Goal: Register for event/course

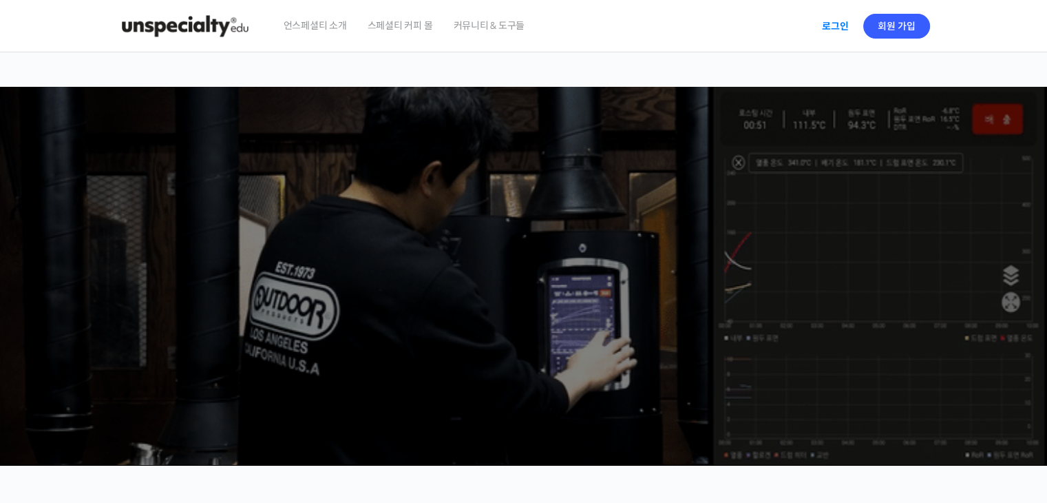
click at [841, 25] on link "로그인" at bounding box center [835, 26] width 43 height 32
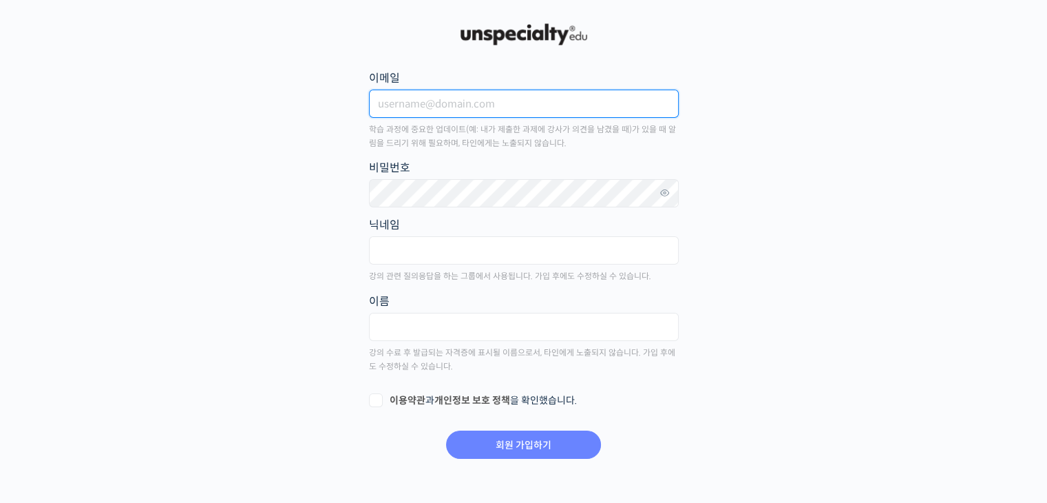
click at [443, 106] on input "이메일" at bounding box center [524, 103] width 310 height 28
type input "skuw1541@naver.com"
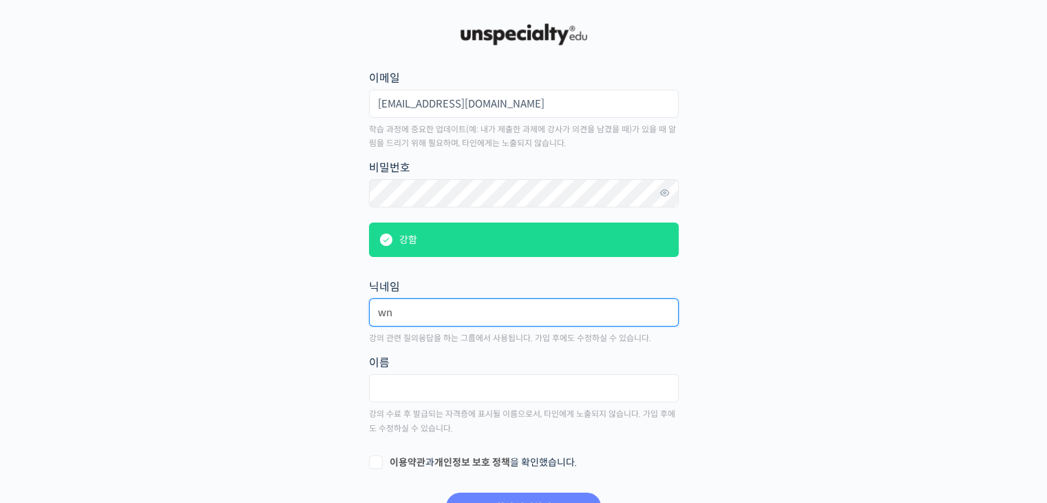
type input "w"
type input "liamee"
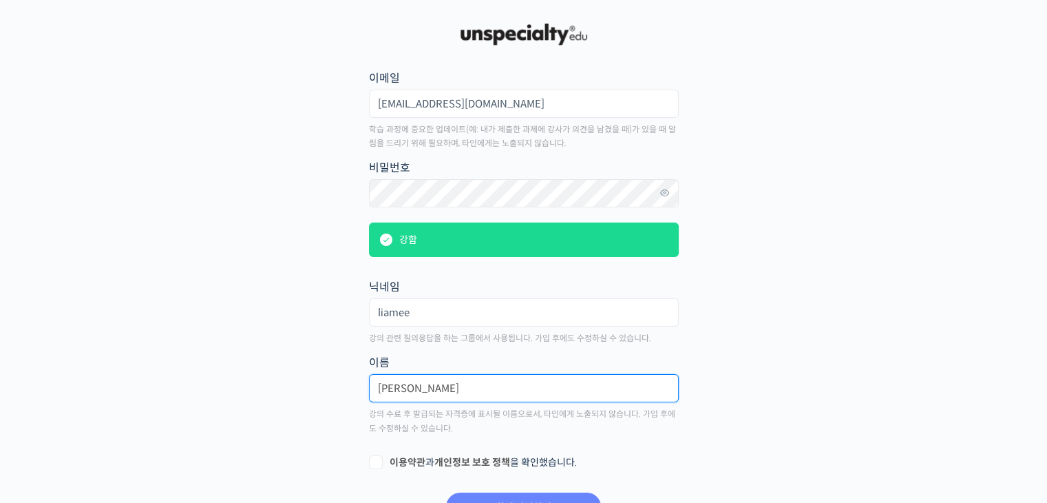
type input "이상민"
click at [388, 456] on label "이용약관 과 개인정보 보호 정책 을 확인했습니다." at bounding box center [524, 463] width 310 height 14
click at [378, 456] on input "이용약관 과 개인정보 보호 정책 을 확인했습니다." at bounding box center [373, 460] width 9 height 9
checkbox input "true"
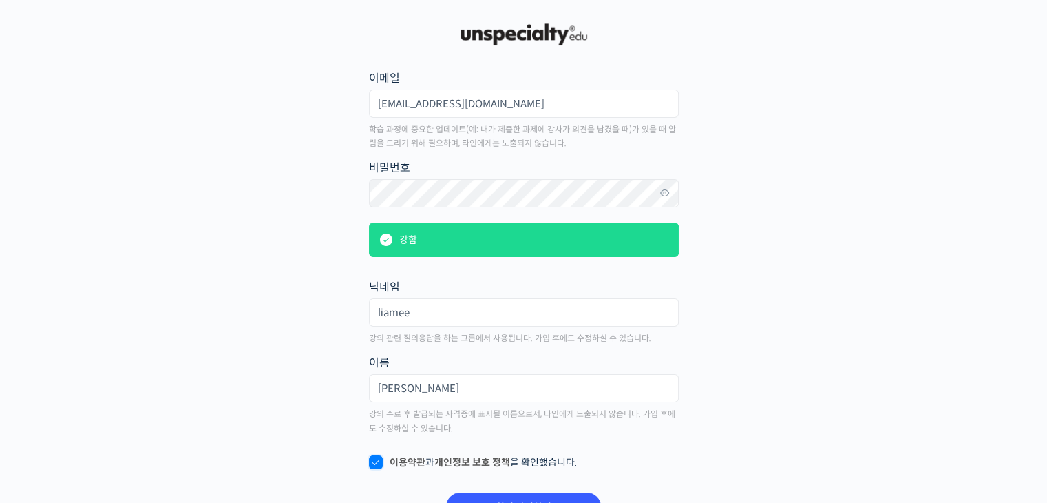
scroll to position [65, 0]
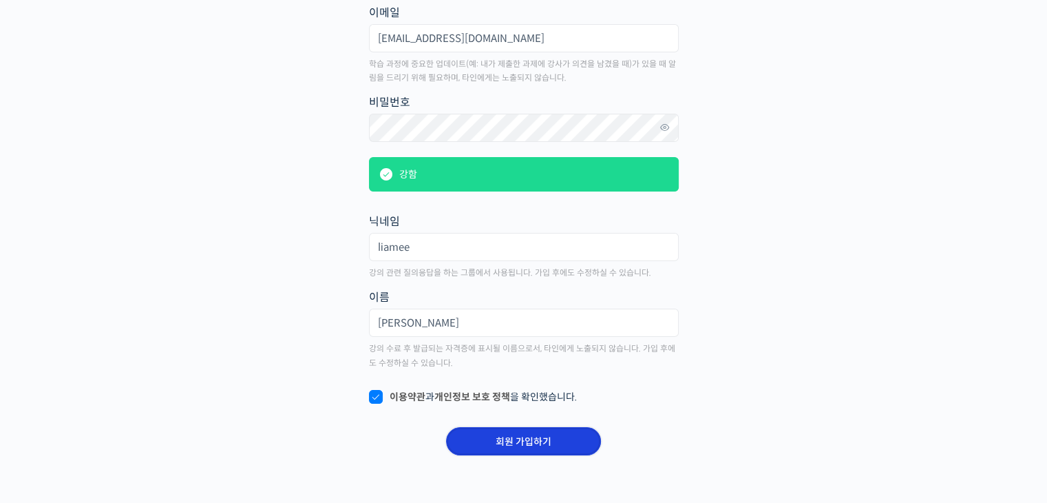
click at [544, 428] on input "회원 가입하기" at bounding box center [523, 441] width 155 height 28
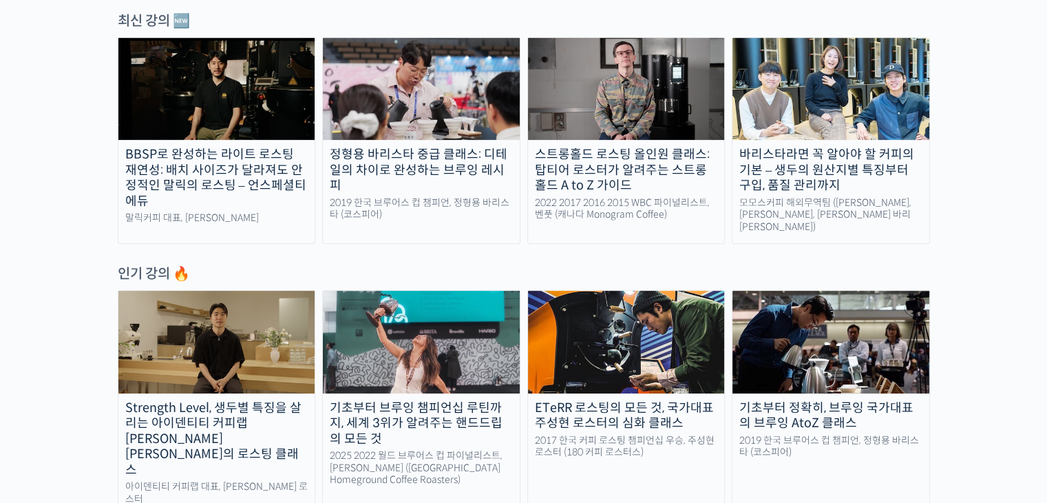
scroll to position [493, 0]
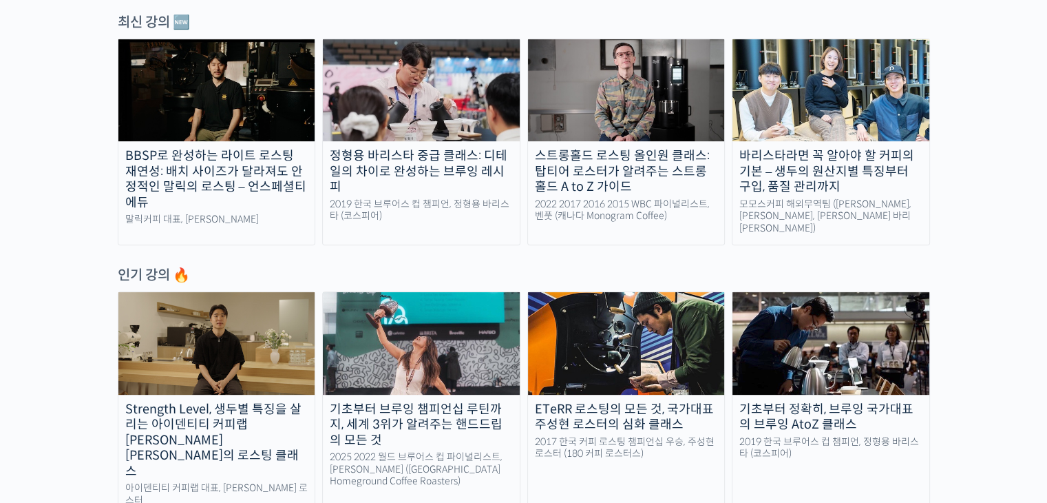
click at [400, 212] on link "정형용 바리스타 중급 클래스: 디테일의 차이로 완성하는 브루잉 레시피 2019 한국 브루어스 컵 챔피언, 정형용 바리스타 (코스피어)" at bounding box center [421, 142] width 198 height 207
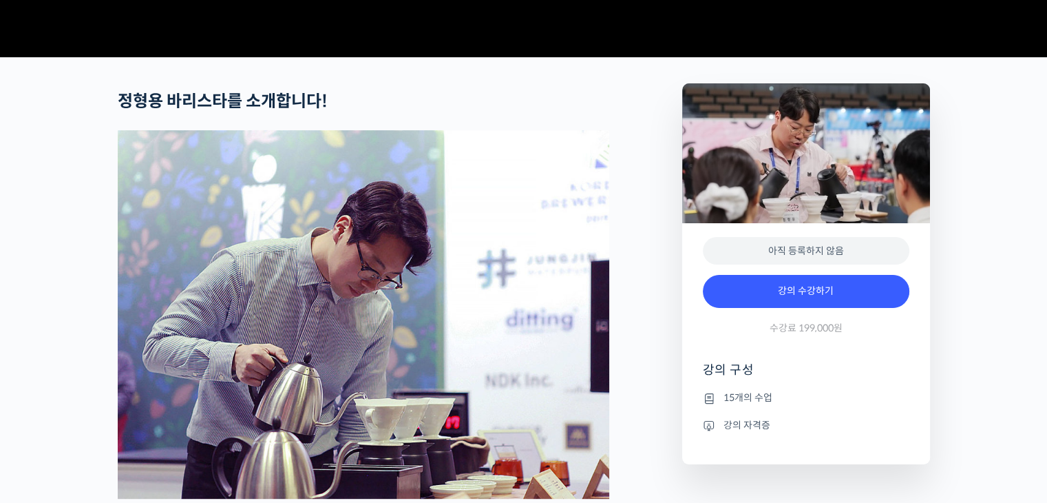
scroll to position [737, 0]
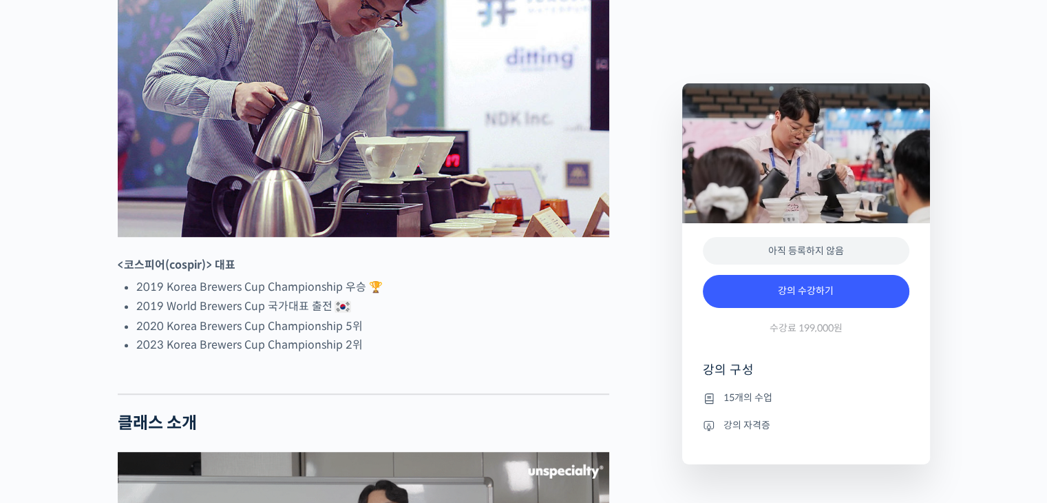
click at [735, 402] on li "15개의 수업" at bounding box center [806, 398] width 207 height 17
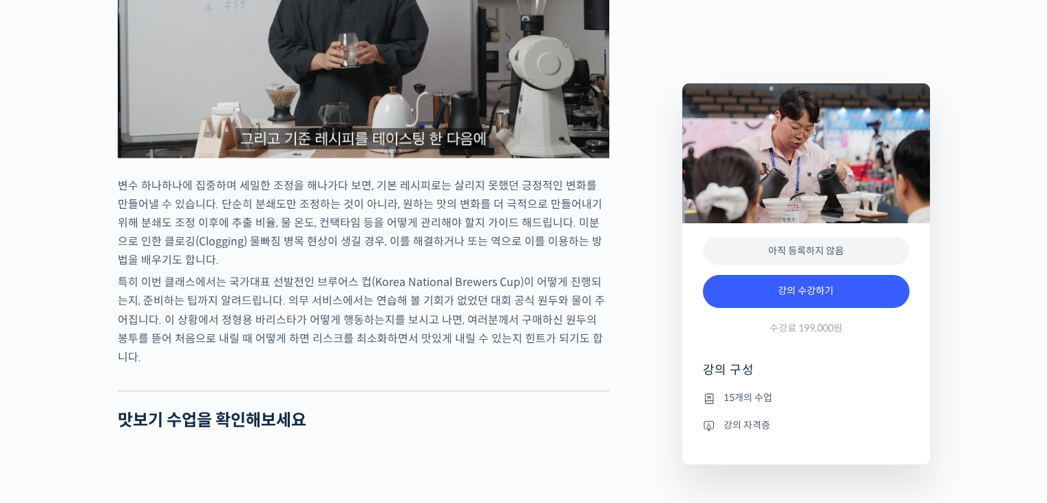
scroll to position [2309, 0]
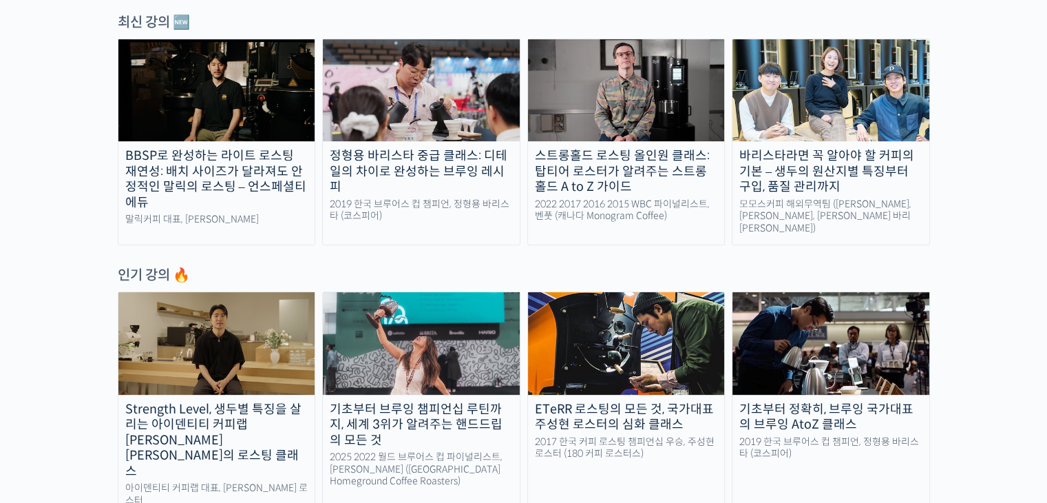
click at [190, 332] on img at bounding box center [216, 343] width 197 height 102
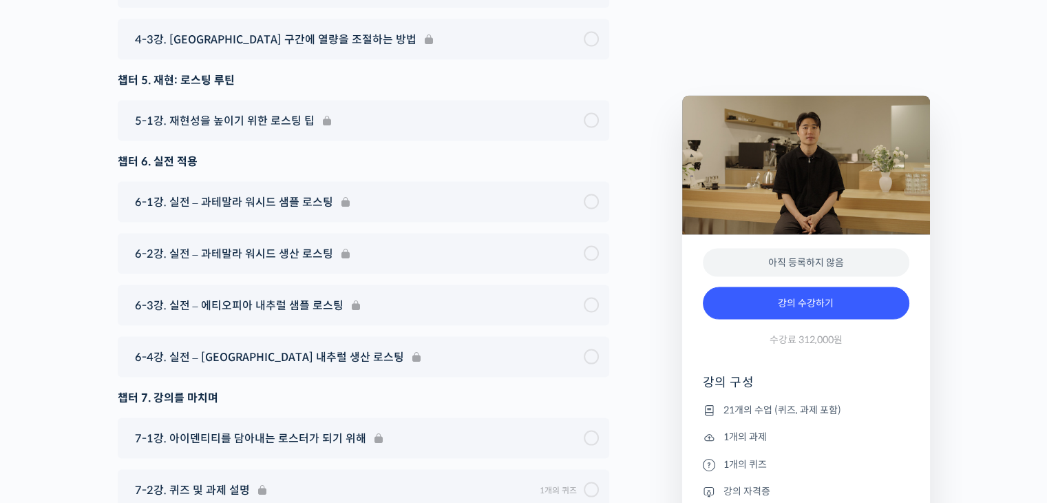
scroll to position [8138, 0]
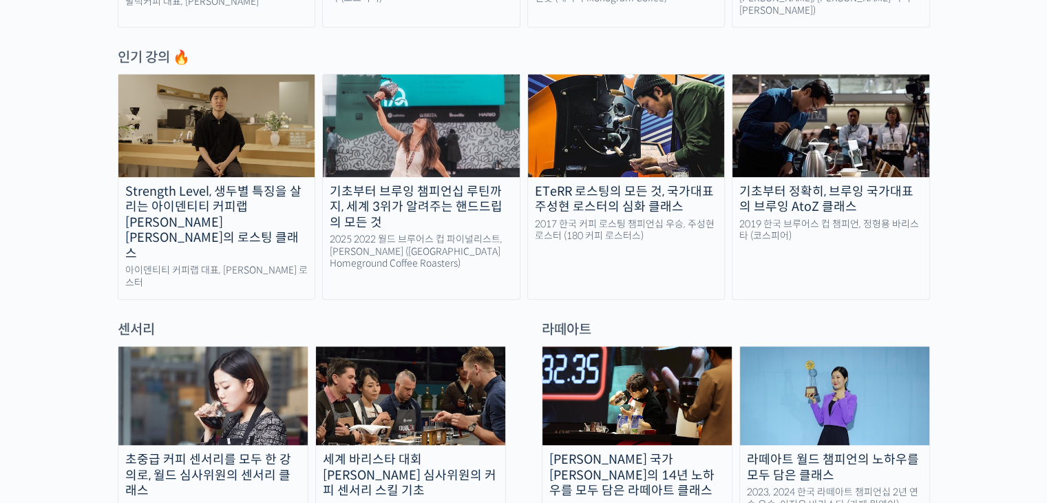
scroll to position [713, 0]
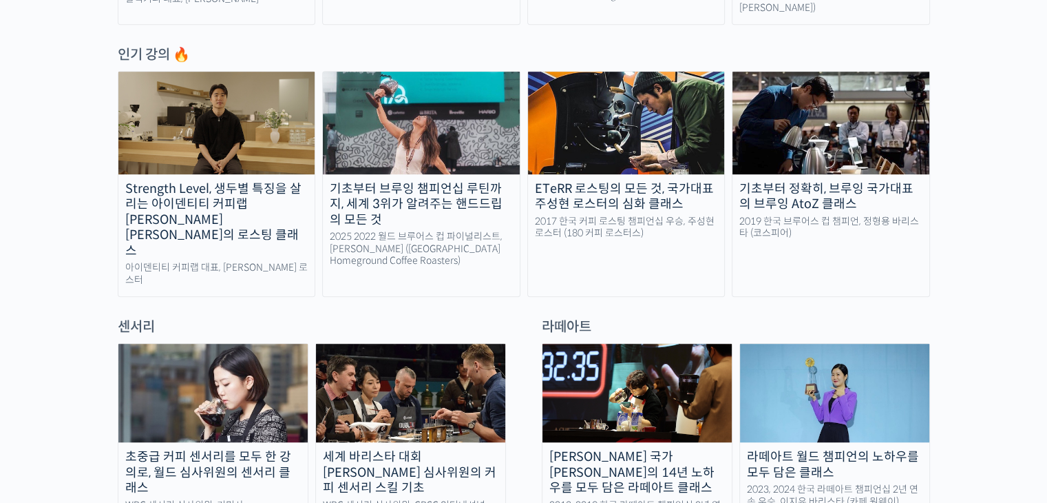
click at [577, 231] on link "ETeRR 로스팅의 모든 것, 국가대표 주성현 로스터의 심화 클래스 2017 한국 커피 로스팅 챔피언십 우승, 주성현 로스터 (180 커피 로…" at bounding box center [626, 184] width 198 height 226
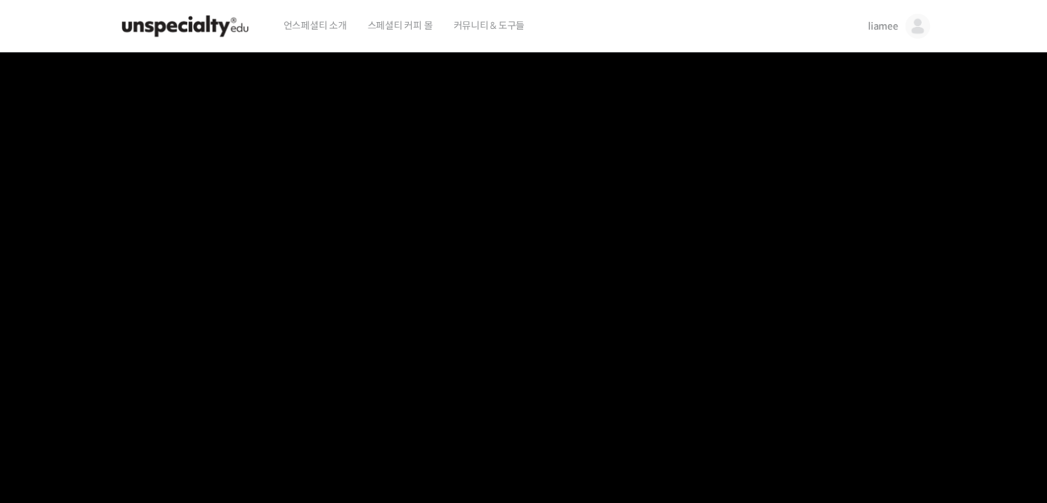
click at [469, 28] on span "커뮤니티 & 도구들" at bounding box center [489, 25] width 72 height 52
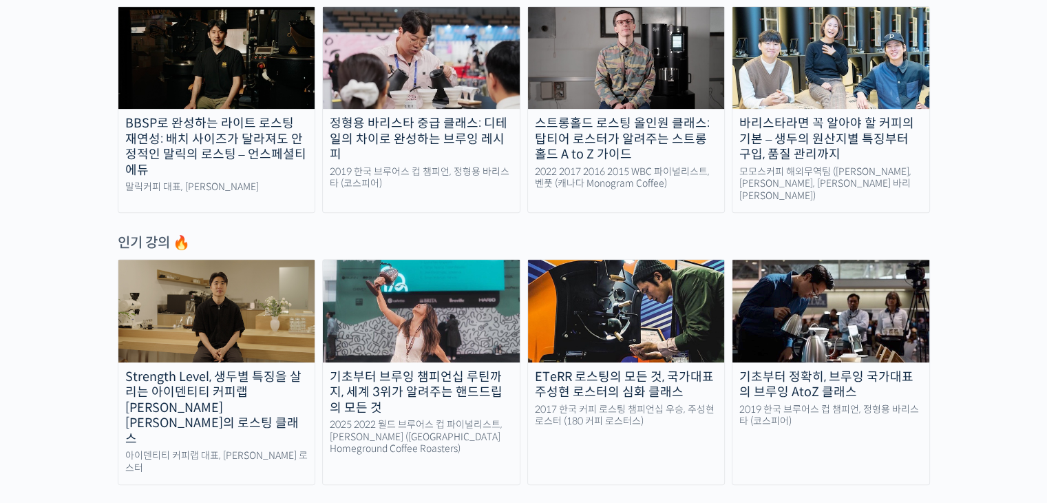
scroll to position [529, 0]
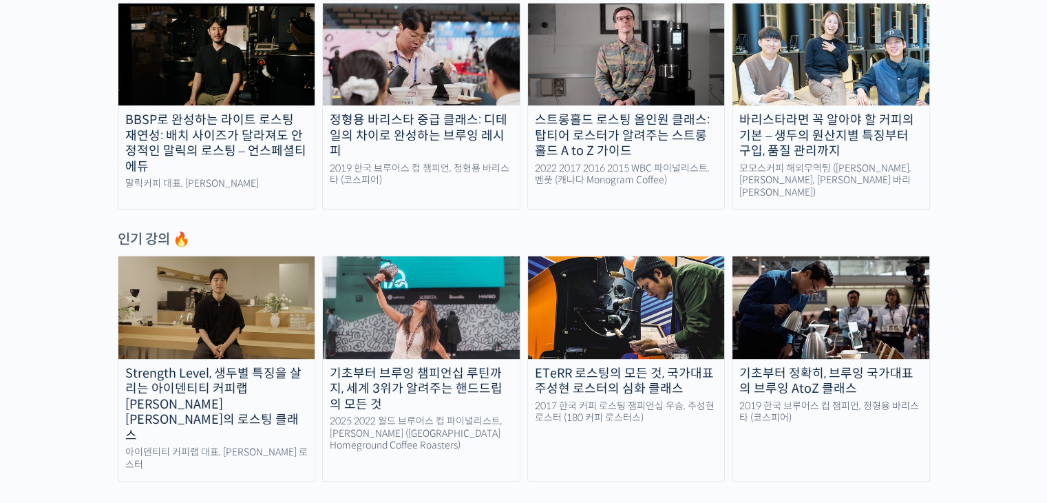
click at [787, 366] on div "기초부터 정확히, 브루잉 국가대표의 브루잉 AtoZ 클래스" at bounding box center [831, 381] width 197 height 31
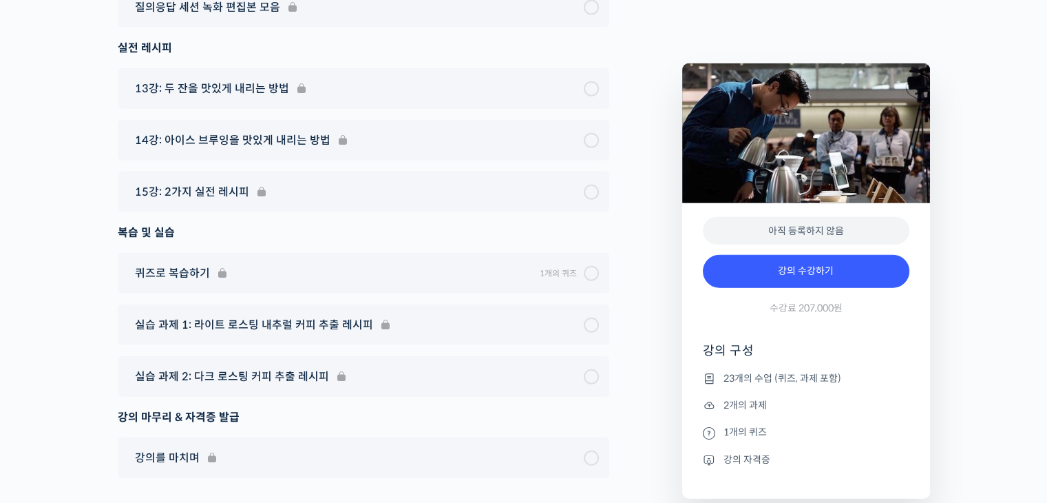
scroll to position [8600, 0]
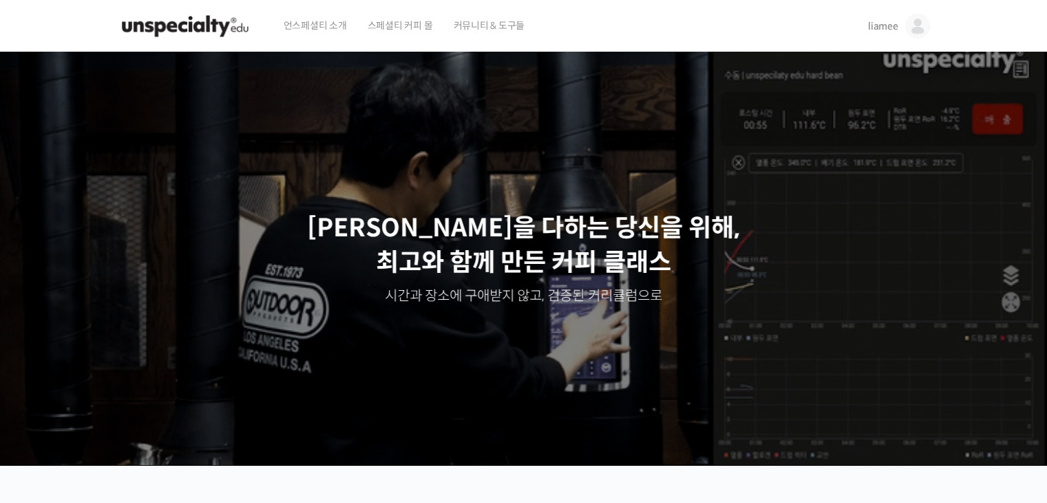
click at [472, 32] on span "커뮤니티 & 도구들" at bounding box center [489, 25] width 72 height 52
